Goal: Find specific page/section: Find specific page/section

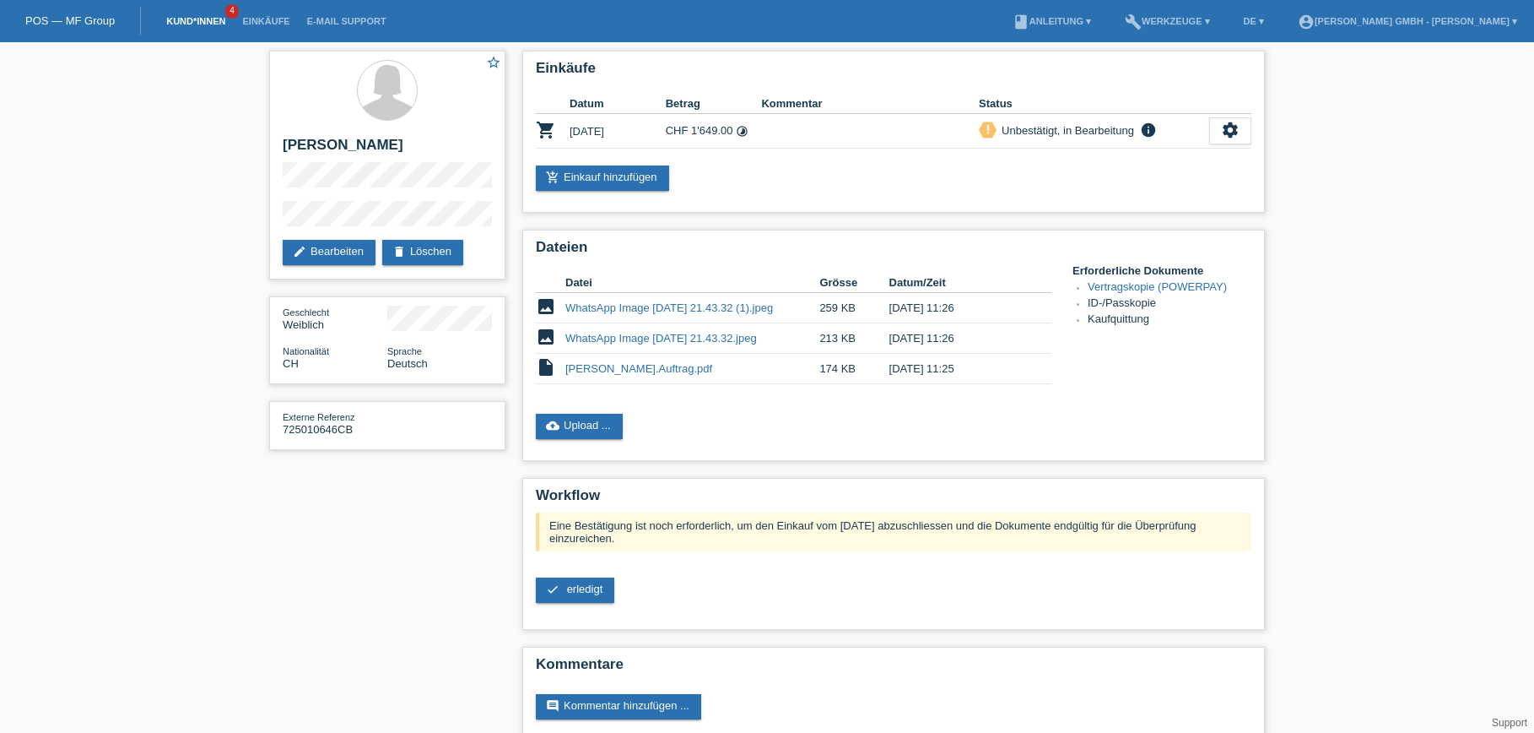
click at [199, 24] on link "Kund*innen" at bounding box center [196, 21] width 76 height 10
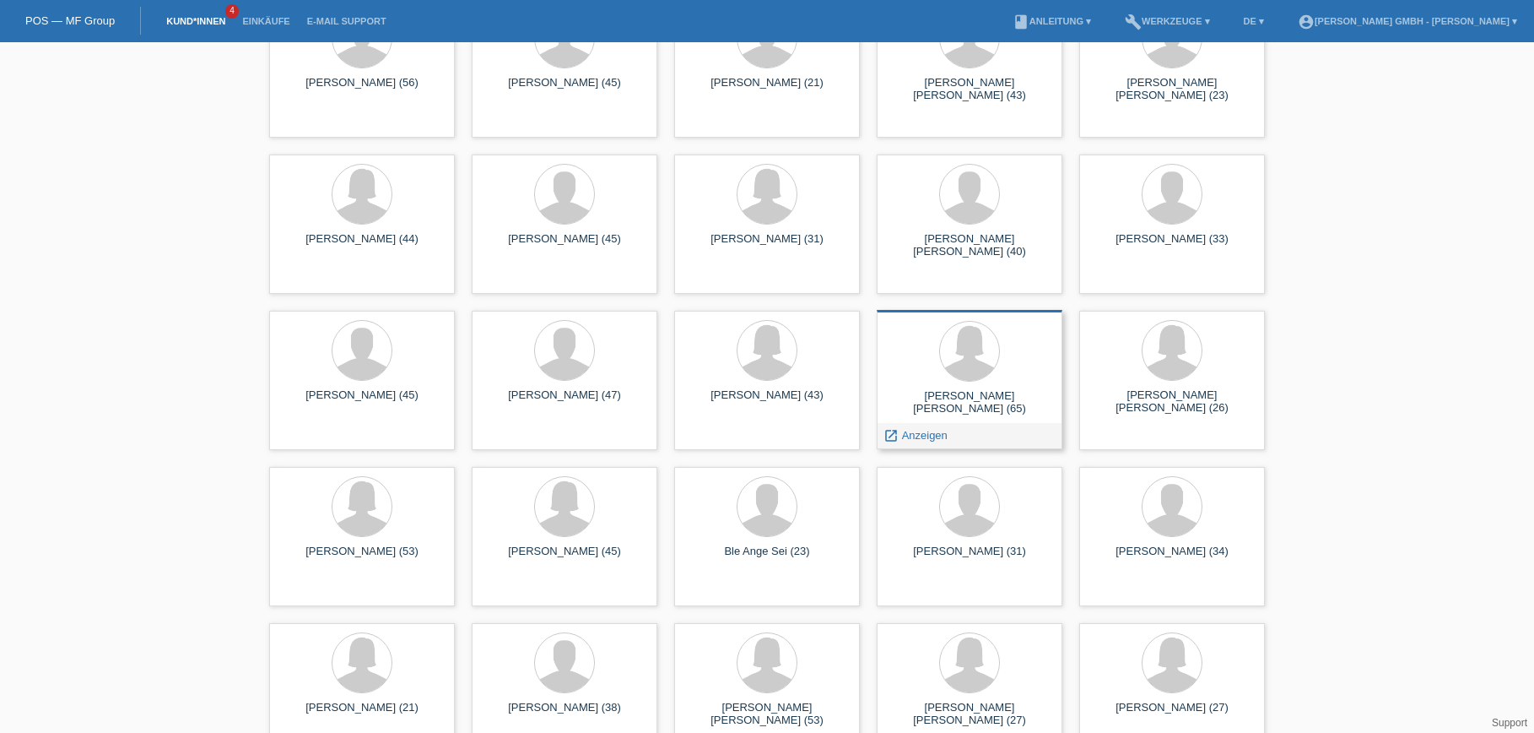
scroll to position [2649, 0]
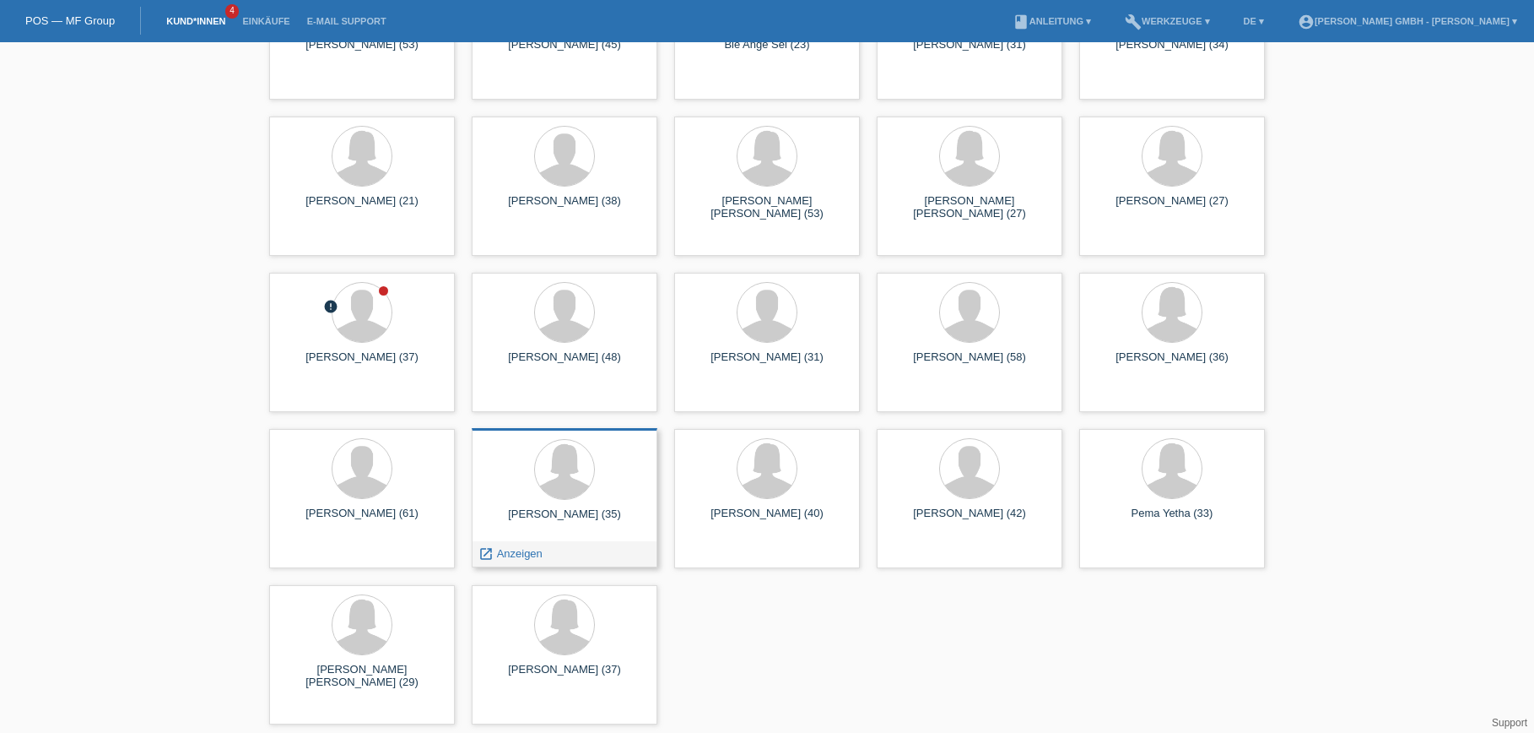
click at [548, 497] on div at bounding box center [564, 470] width 159 height 63
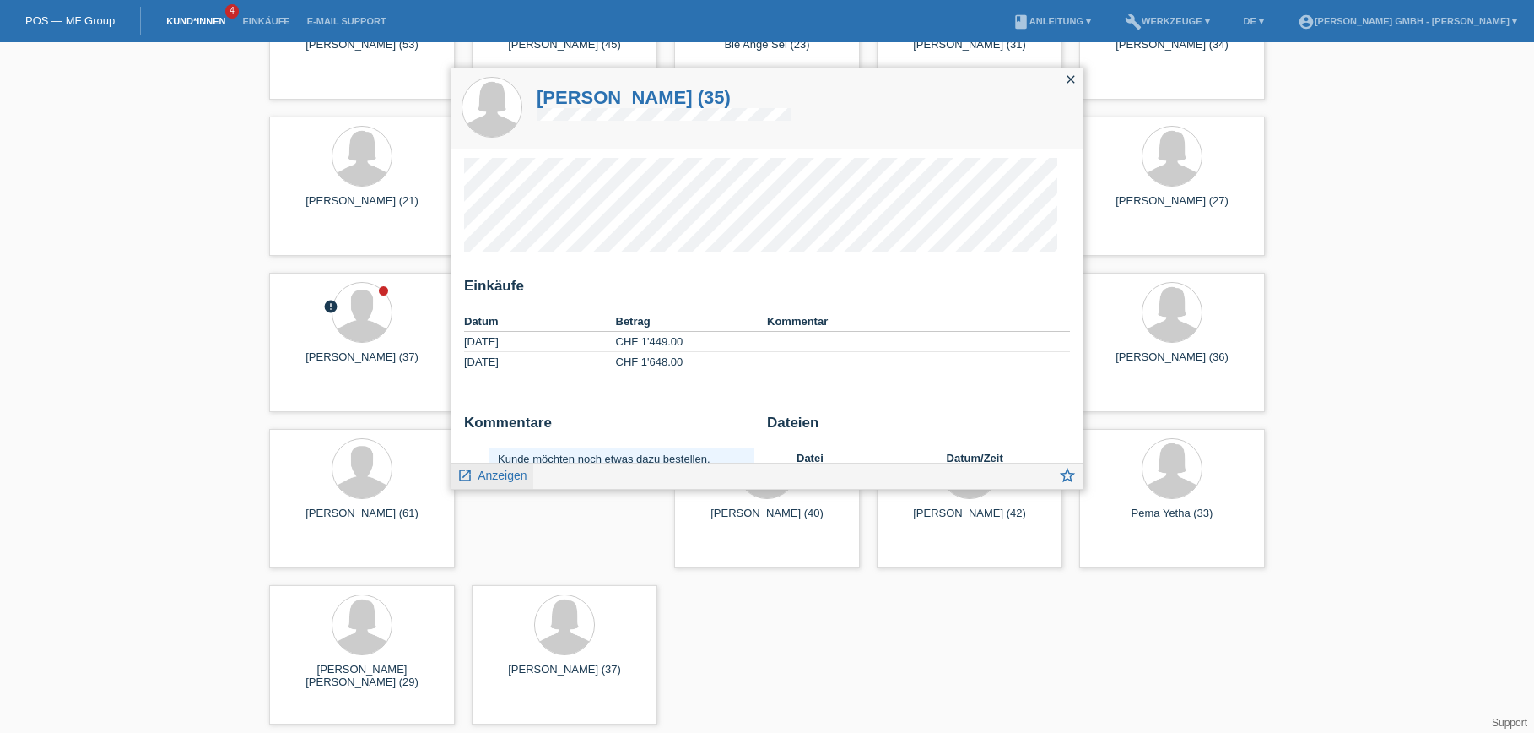
click at [513, 478] on span "Anzeigen" at bounding box center [502, 475] width 49 height 14
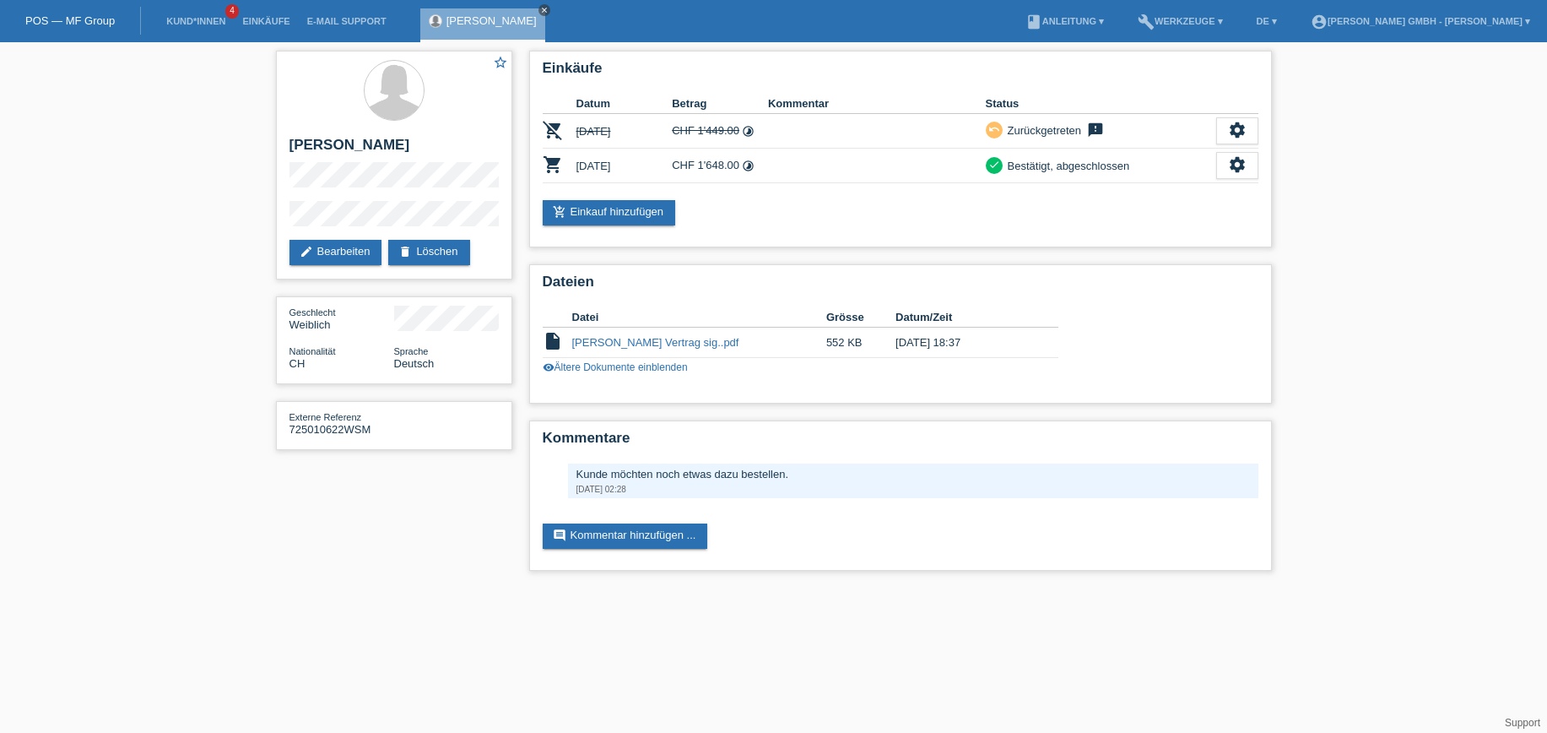
click at [549, 7] on icon "close" at bounding box center [544, 10] width 8 height 8
